Goal: Book appointment/travel/reservation

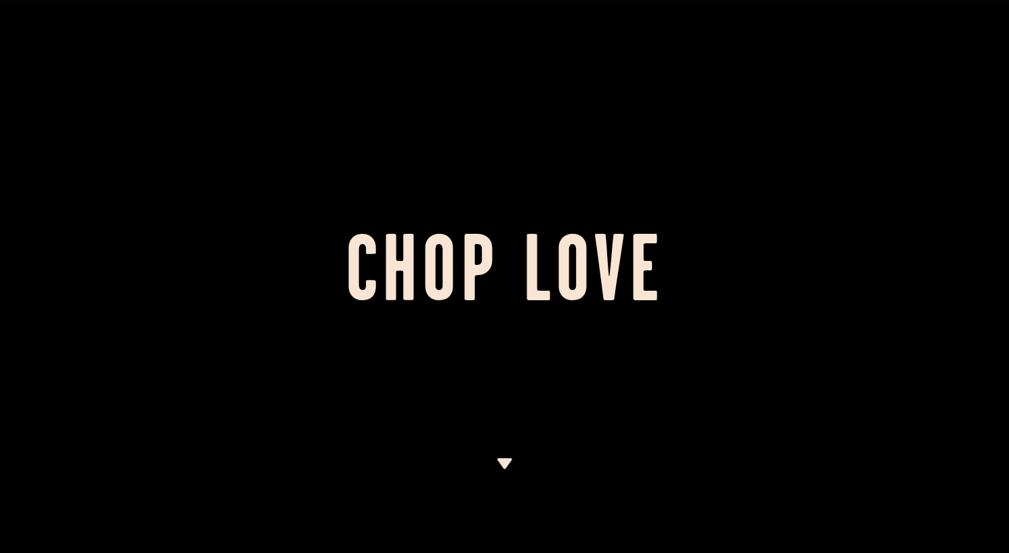
click at [500, 173] on div at bounding box center [504, 276] width 1009 height 553
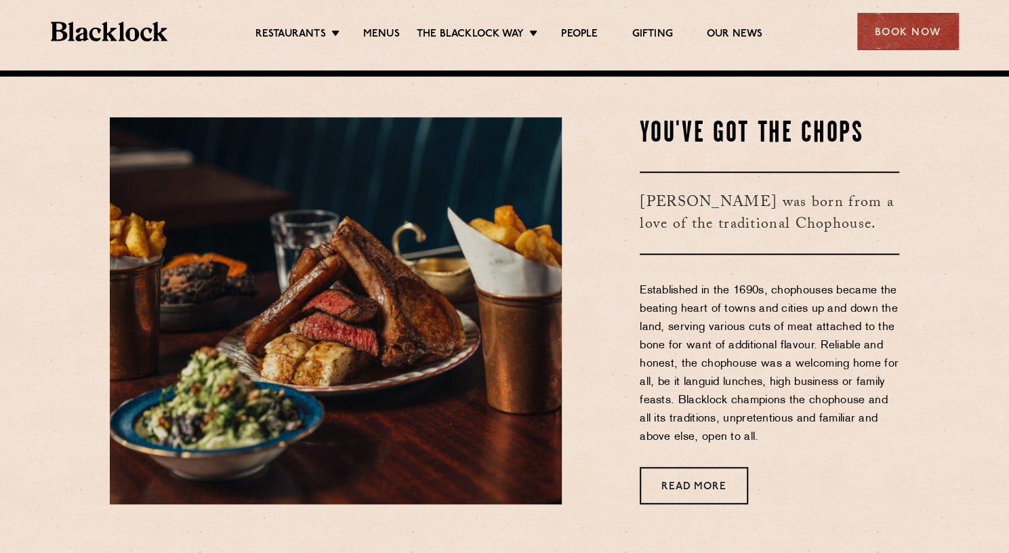
scroll to position [484, 0]
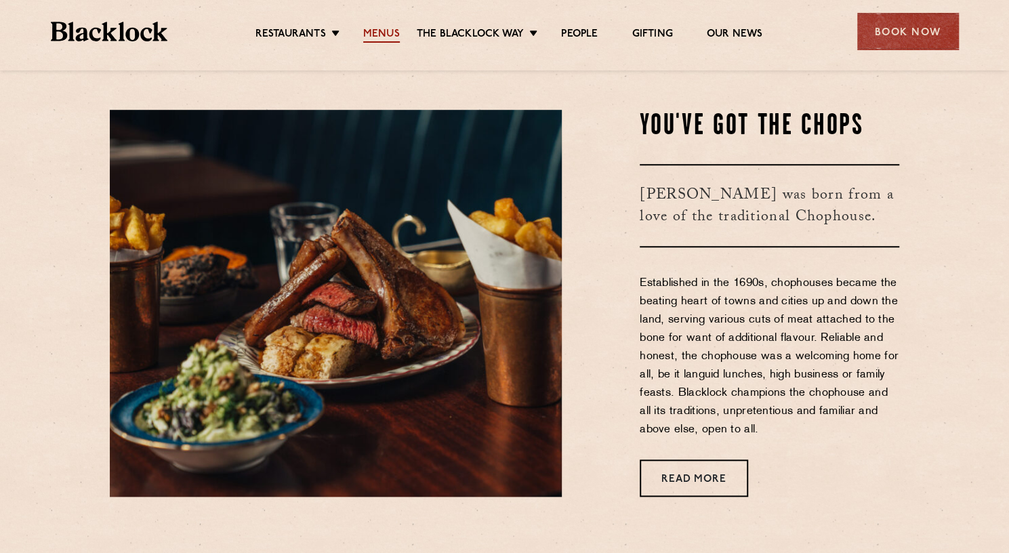
click at [380, 33] on link "Menus" at bounding box center [381, 35] width 37 height 15
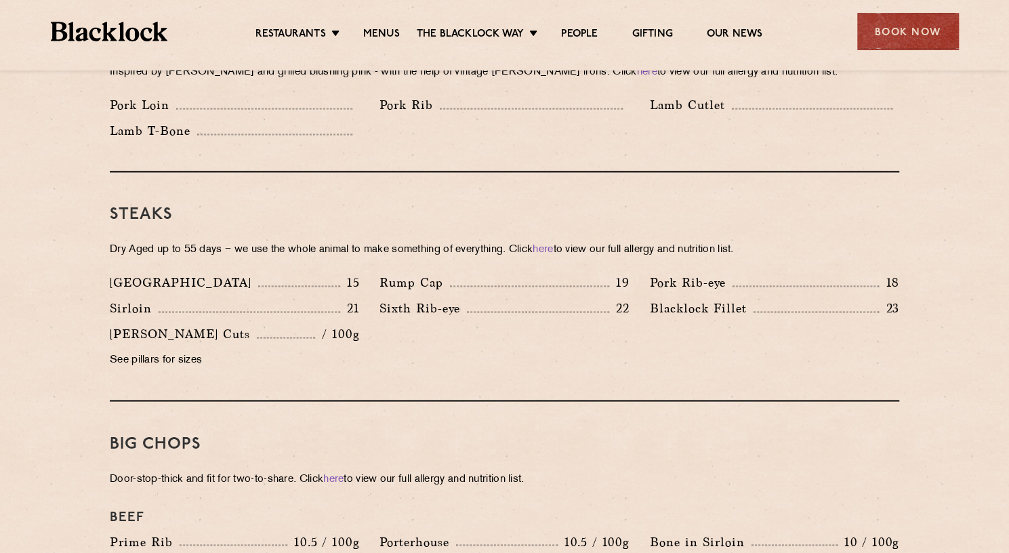
scroll to position [1125, 0]
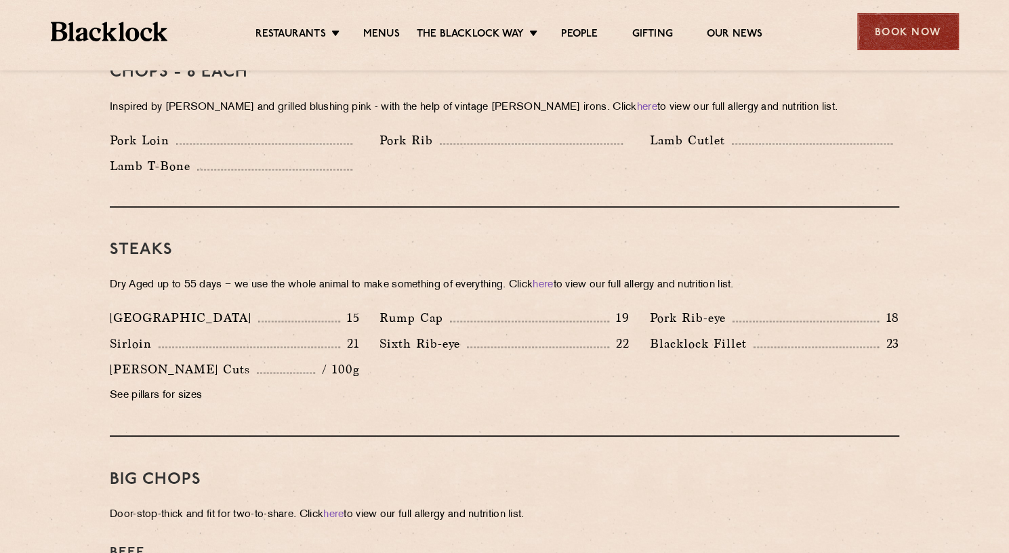
click at [919, 24] on div "Book Now" at bounding box center [908, 31] width 102 height 37
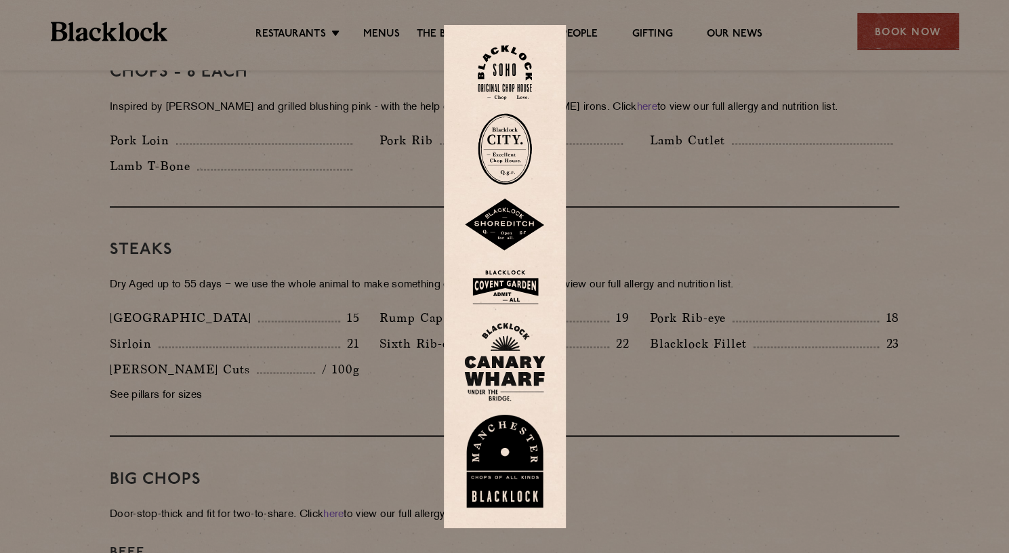
click at [512, 155] on img at bounding box center [505, 149] width 54 height 72
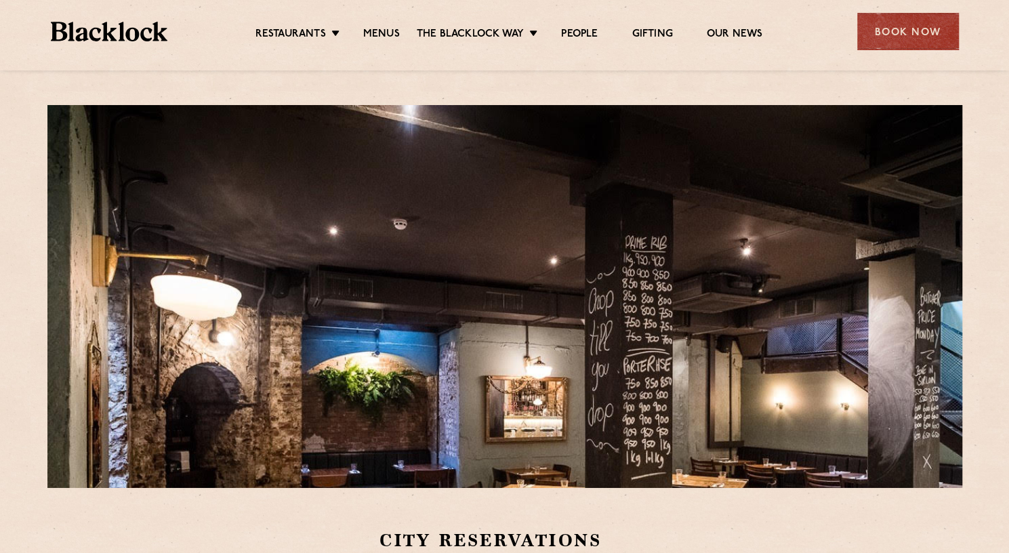
scroll to position [399, 0]
